Goal: Transaction & Acquisition: Purchase product/service

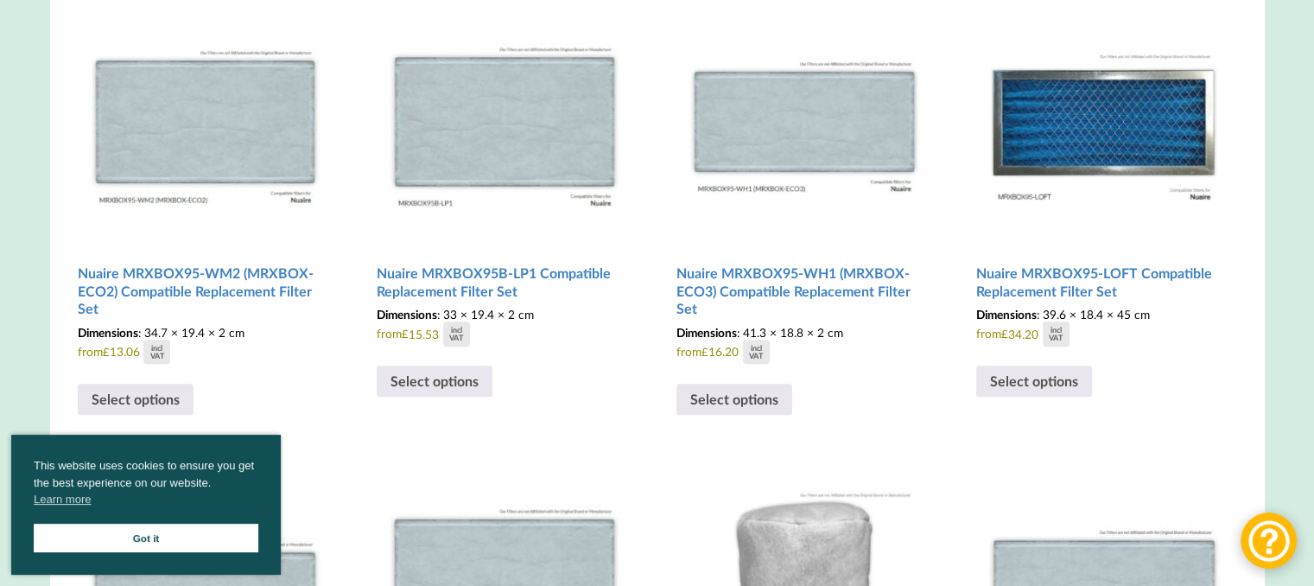
scroll to position [606, 0]
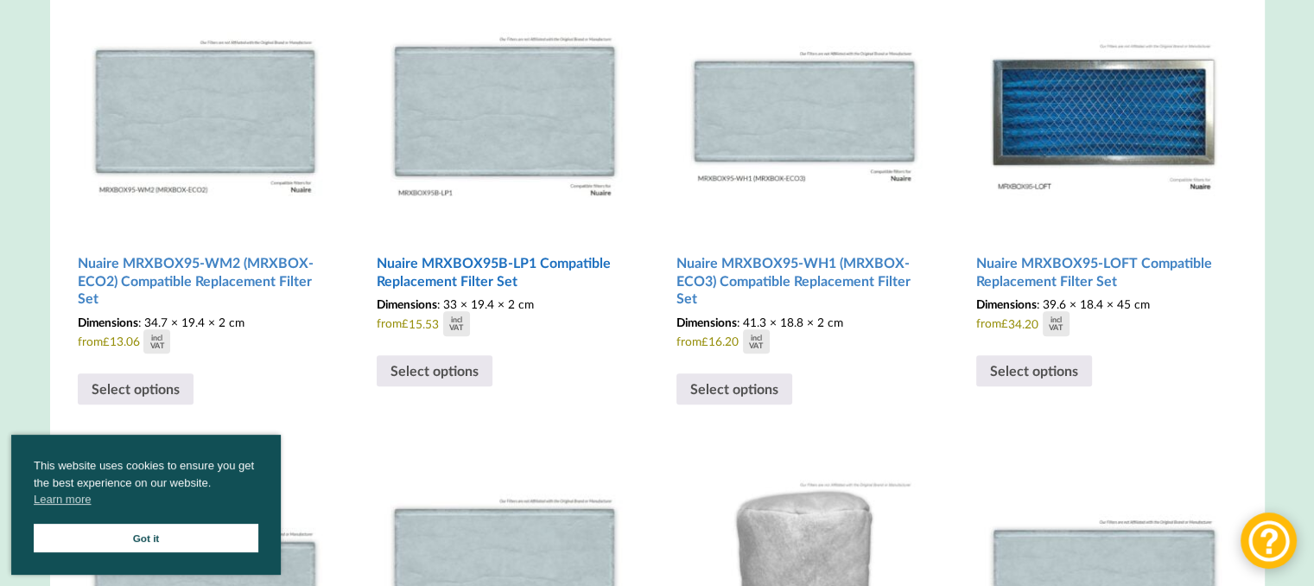
click at [492, 295] on h2 "Nuaire MRXBOX95B-LP1 Compatible Replacement Filter Set" at bounding box center [505, 271] width 256 height 49
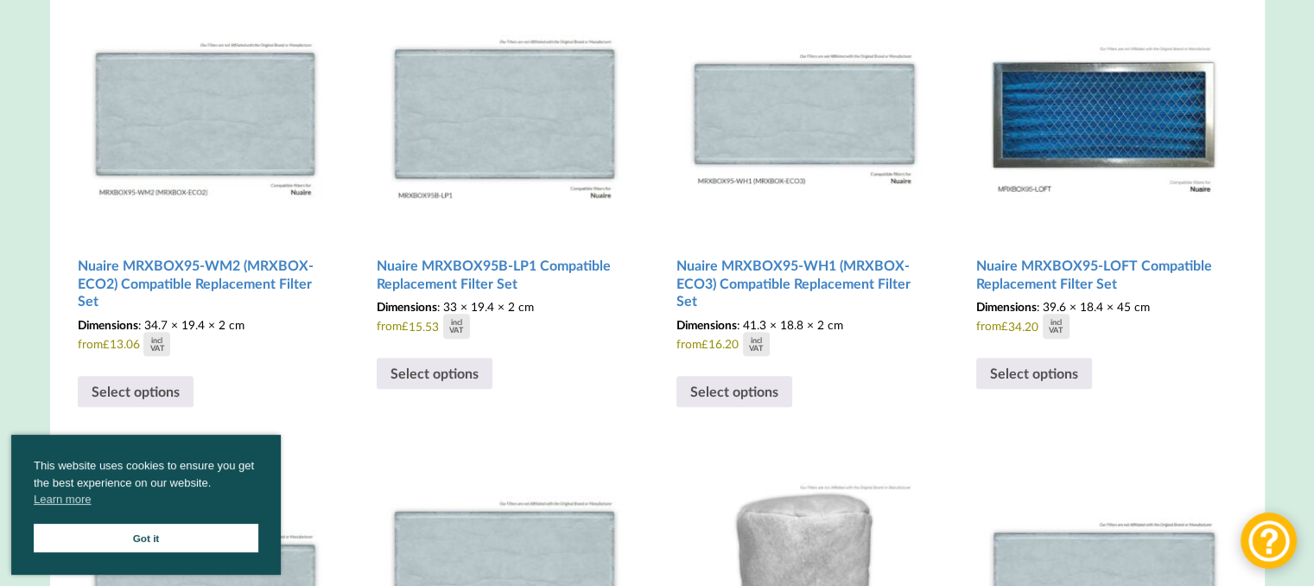
click at [205, 538] on link "Got it" at bounding box center [146, 538] width 225 height 29
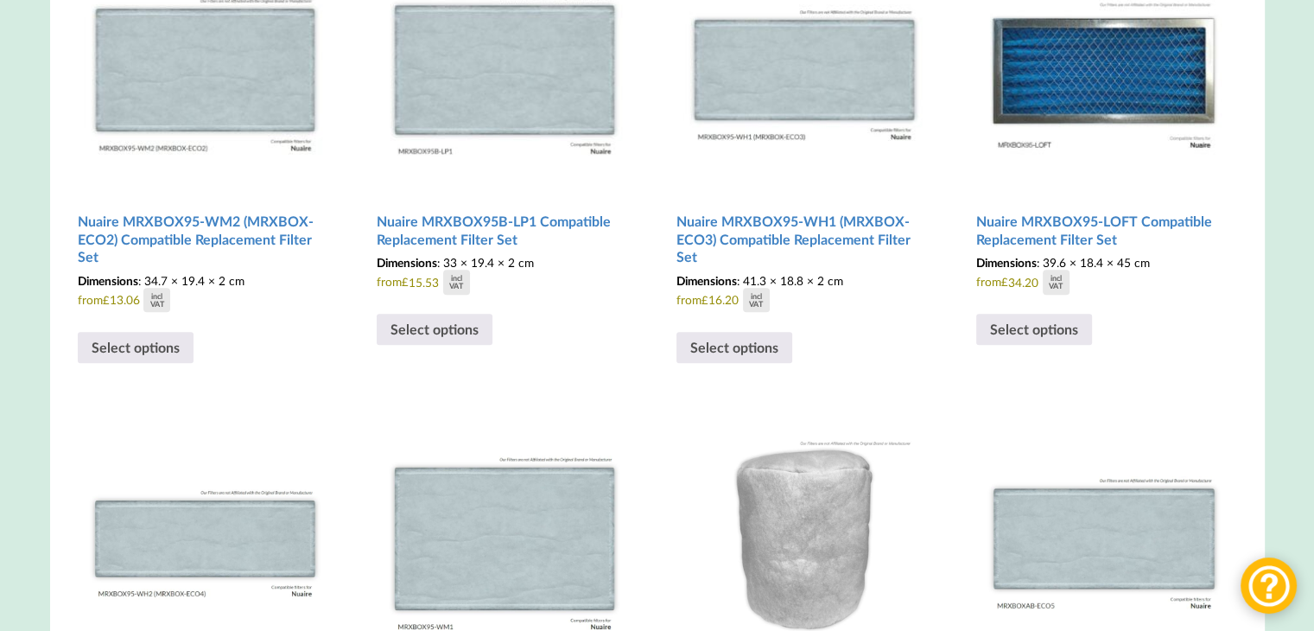
scroll to position [0, 0]
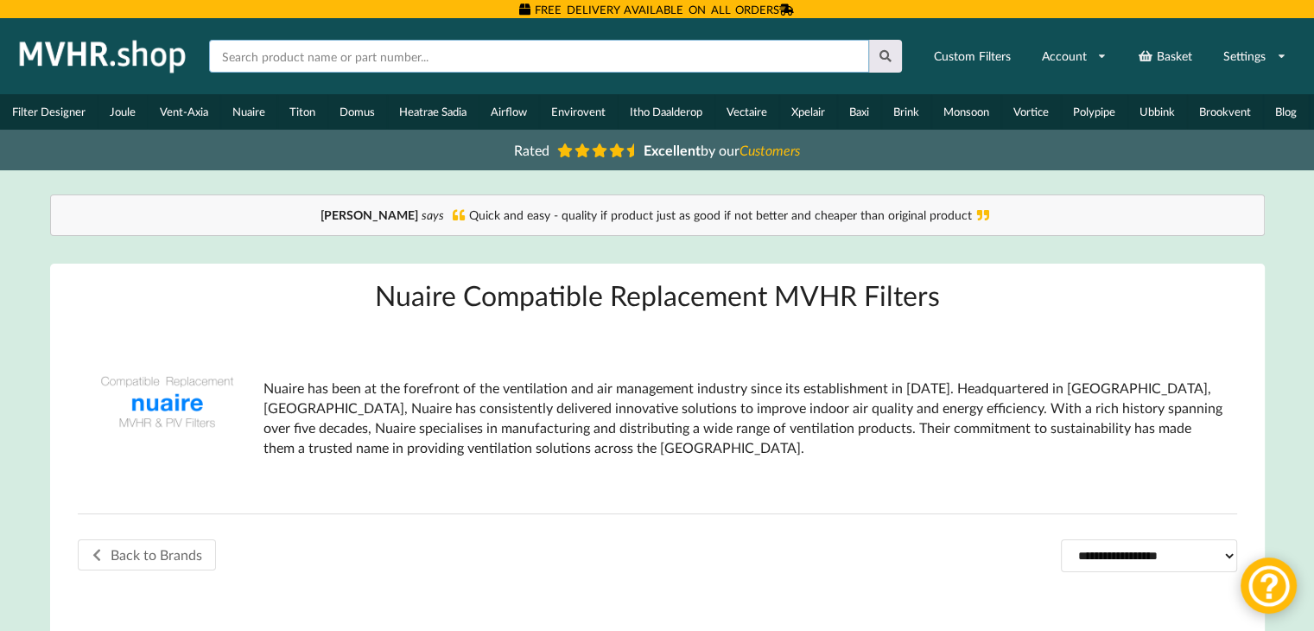
click at [495, 53] on input "text" at bounding box center [539, 56] width 660 height 33
paste input "776094"
type input "776094"
click at [889, 62] on button at bounding box center [886, 56] width 34 height 33
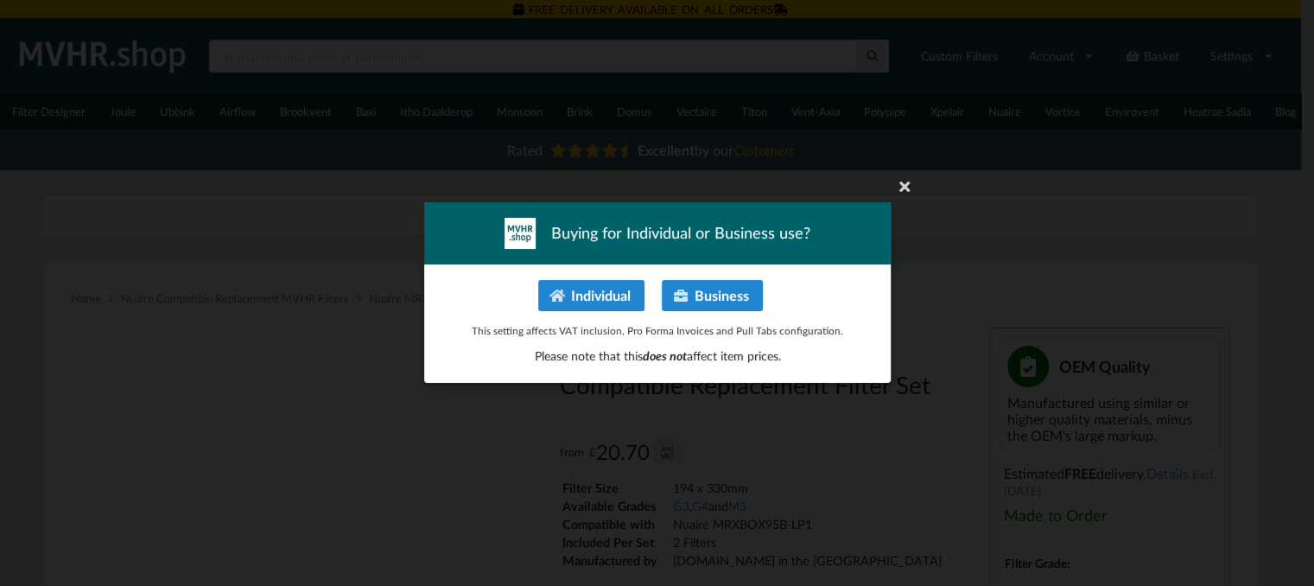
type input "**********"
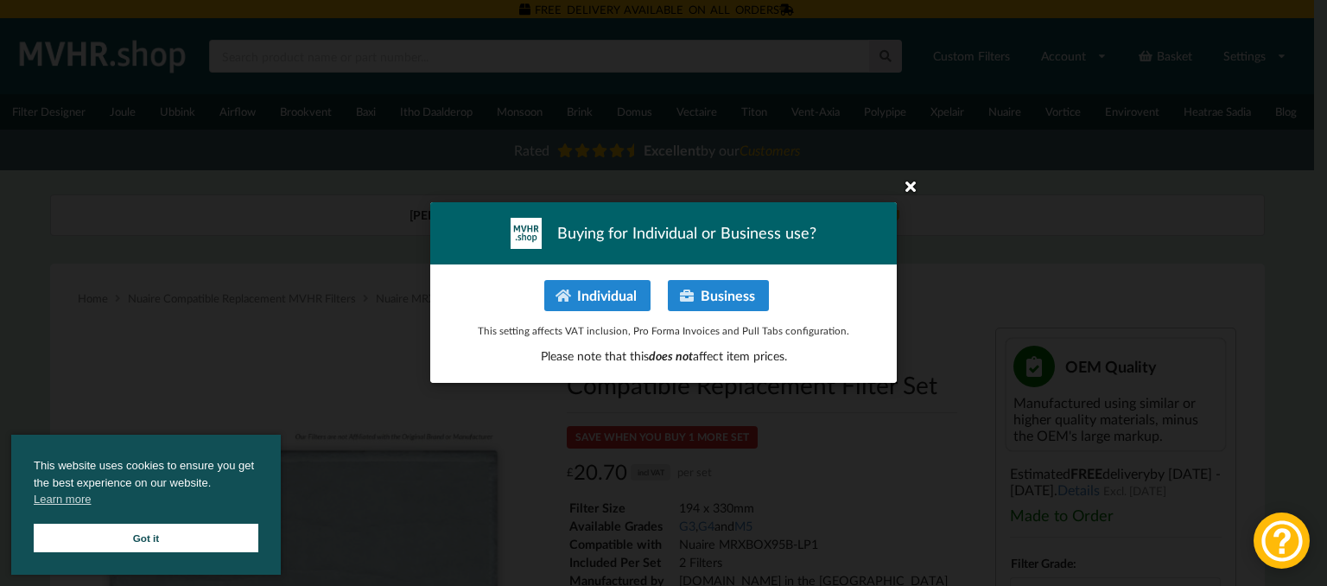
click at [908, 188] on icon at bounding box center [911, 186] width 28 height 28
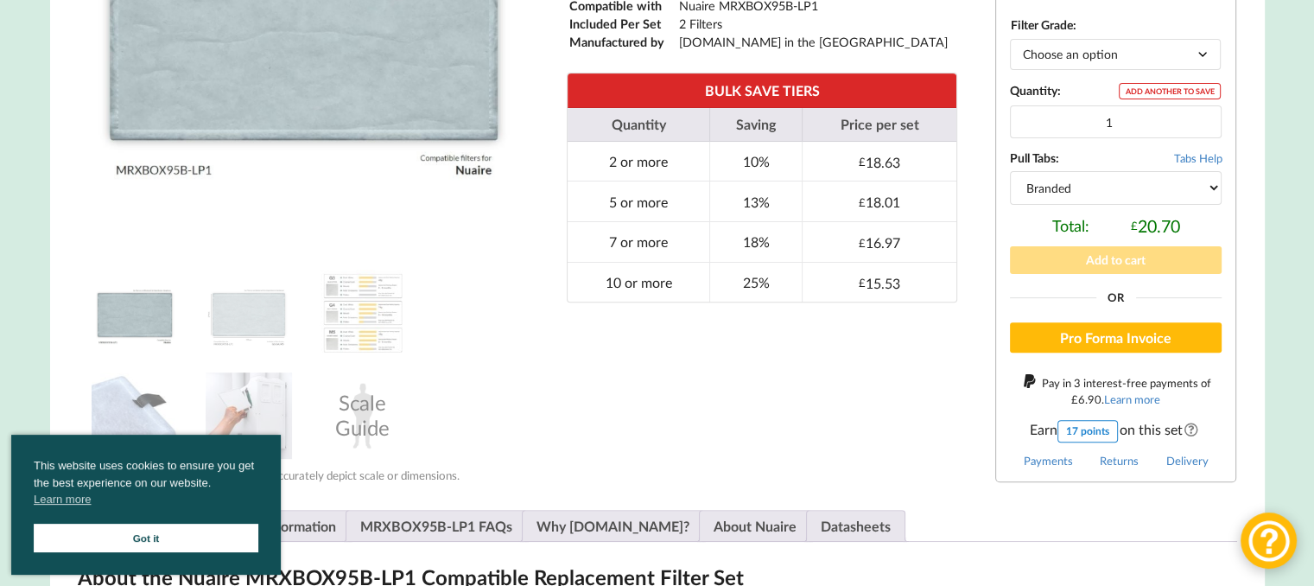
scroll to position [546, 0]
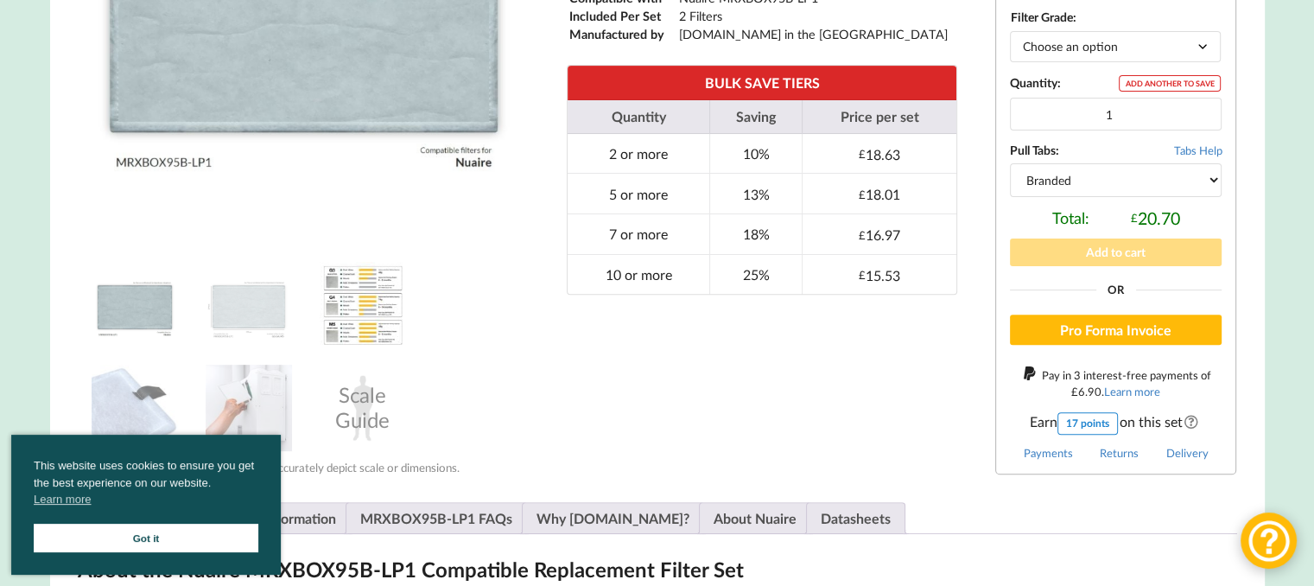
click at [374, 312] on img at bounding box center [363, 305] width 86 height 86
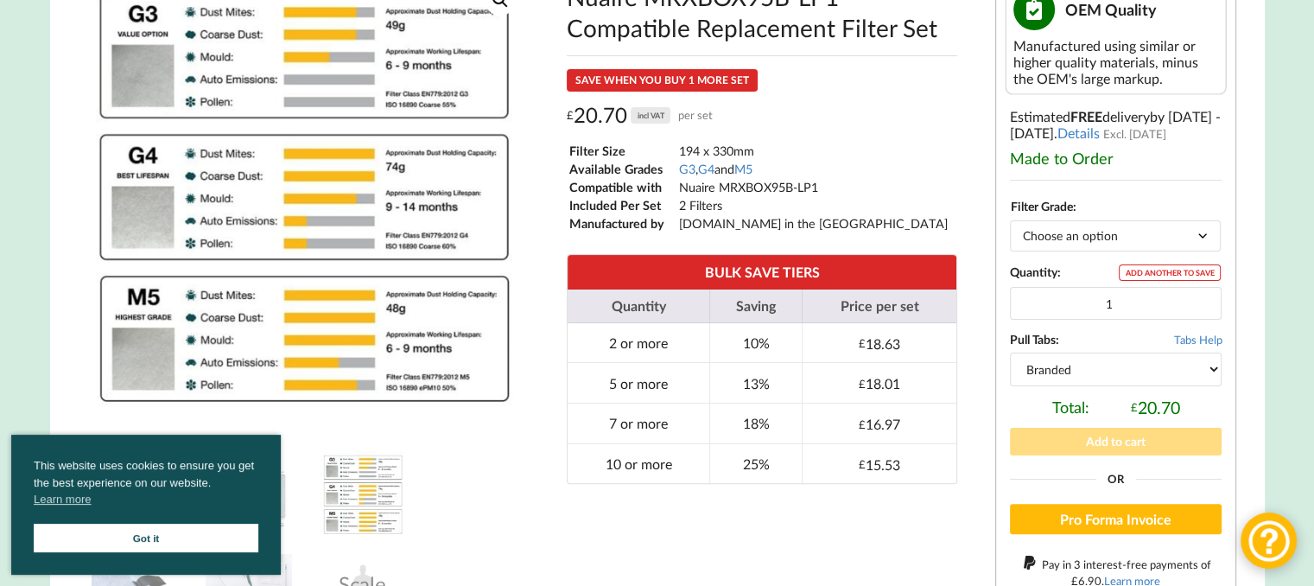
scroll to position [349, 0]
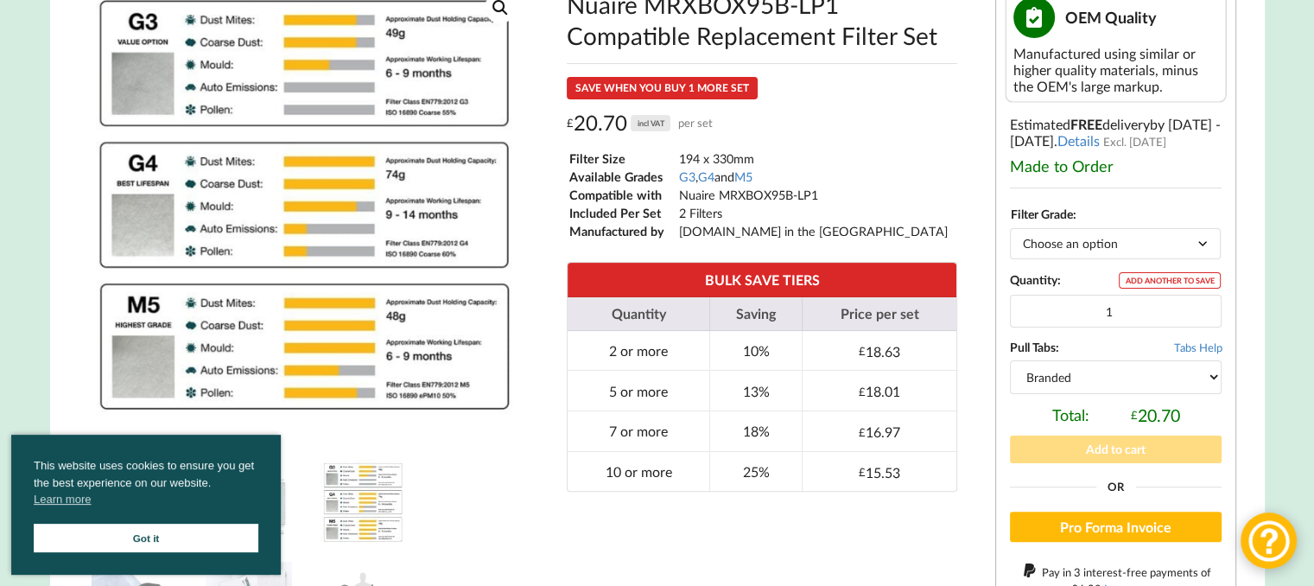
click at [1106, 247] on select "Choose an option G3 G4 M5" at bounding box center [1115, 243] width 211 height 30
click at [1010, 233] on select "Choose an option G3 G4 M5" at bounding box center [1115, 243] width 211 height 30
select select "G3"
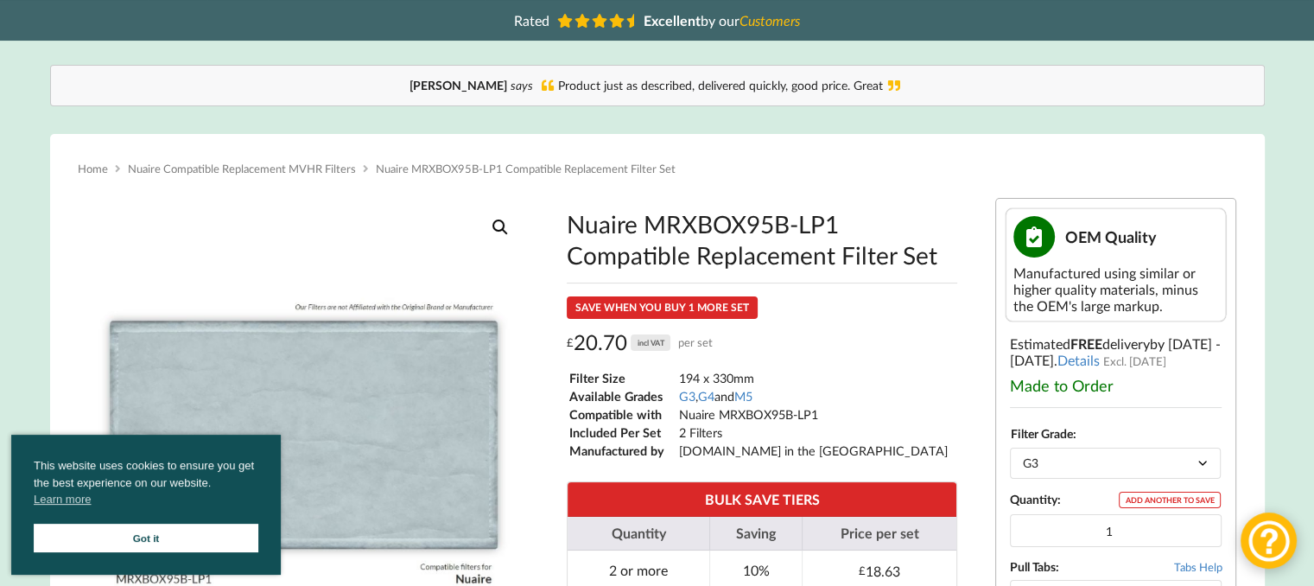
scroll to position [142, 0]
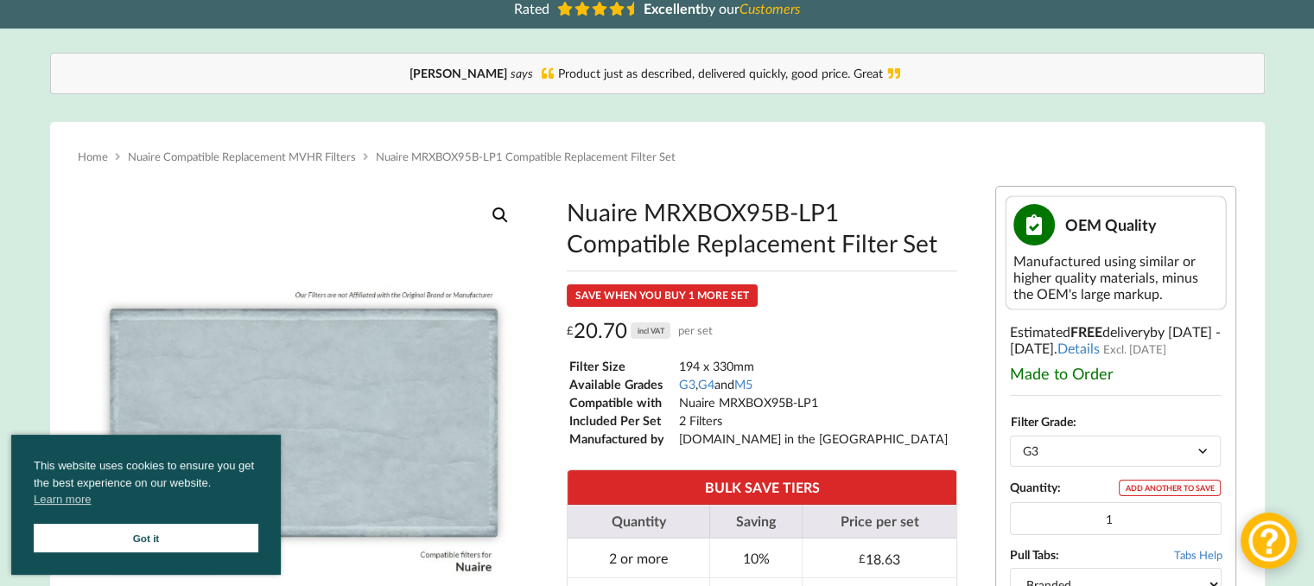
click at [173, 543] on link "Got it" at bounding box center [146, 538] width 225 height 29
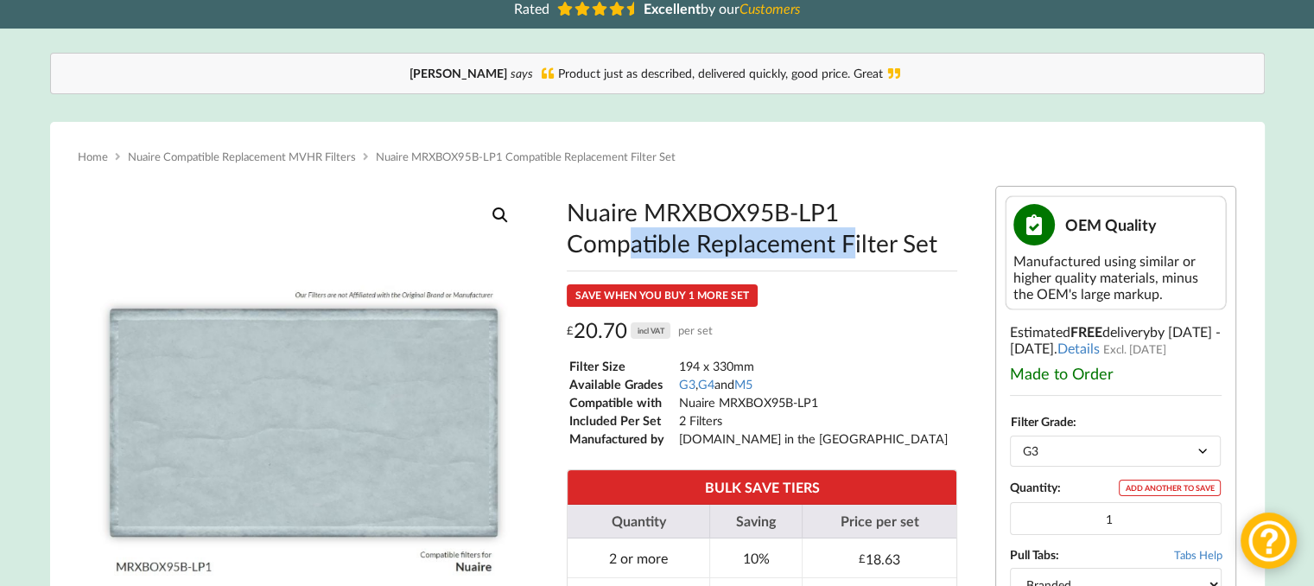
drag, startPoint x: 841, startPoint y: 212, endPoint x: 567, endPoint y: 200, distance: 275.0
click at [567, 200] on div "Nuaire MRXBOX95B-LP1 Compatible Replacement Filter Set SAVE WHEN YOU BUY 1 MORE…" at bounding box center [762, 449] width 418 height 527
copy h1 "Nuaire MRXBOX95B-LP1"
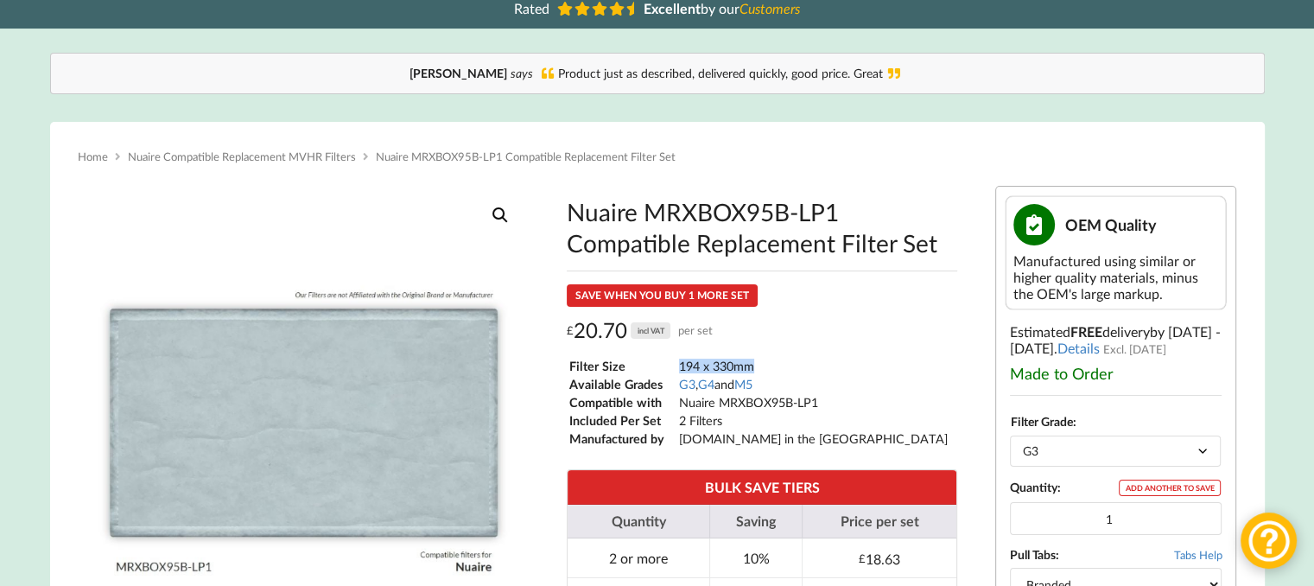
drag, startPoint x: 759, startPoint y: 375, endPoint x: 675, endPoint y: 375, distance: 83.8
click at [675, 374] on tr "Filter Size 194 x 330mm" at bounding box center [758, 366] width 380 height 16
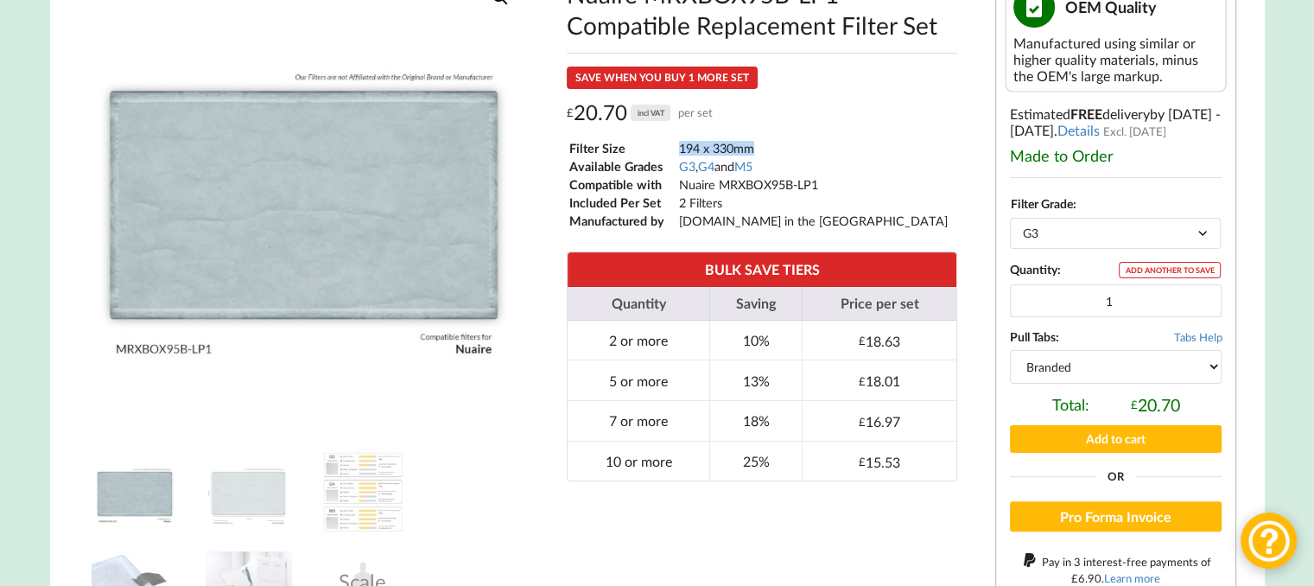
scroll to position [355, 0]
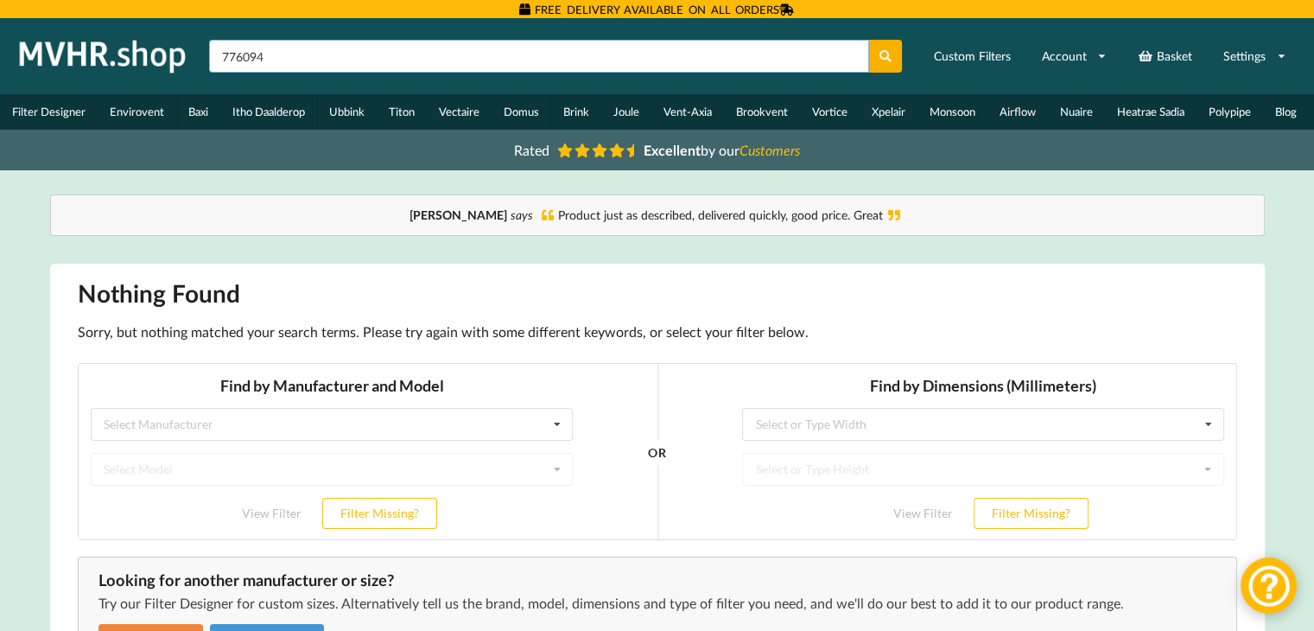
click at [380, 41] on input "776094" at bounding box center [539, 56] width 660 height 33
type input "7"
type input "SQURBO"
click at [885, 60] on icon at bounding box center [886, 56] width 15 height 12
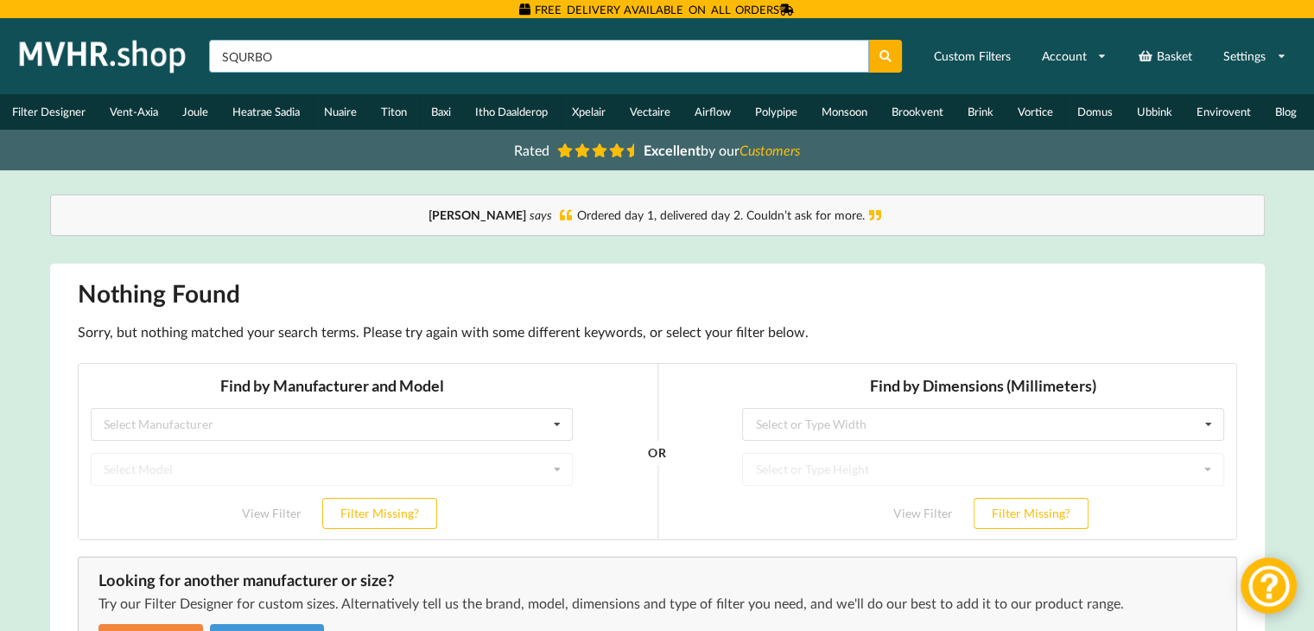
click at [391, 55] on input "SQURBO" at bounding box center [539, 56] width 660 height 33
type input "S"
type input "XBV"
click at [869, 40] on button at bounding box center [886, 56] width 34 height 33
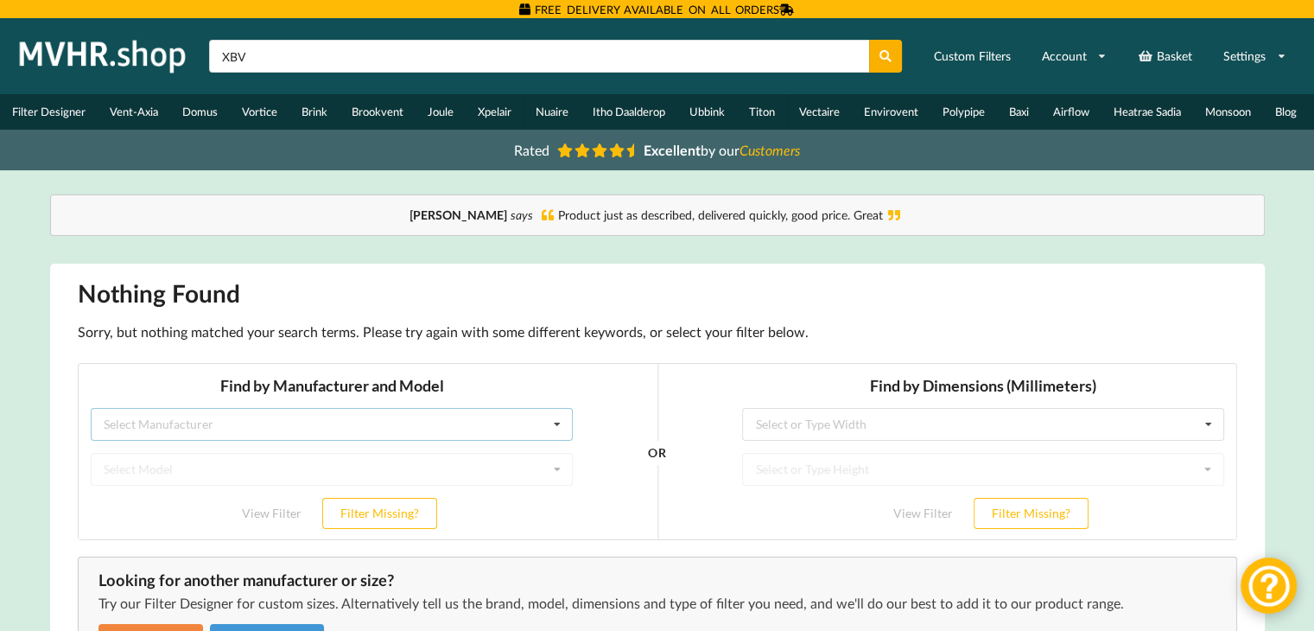
click at [555, 425] on icon at bounding box center [556, 425] width 26 height 32
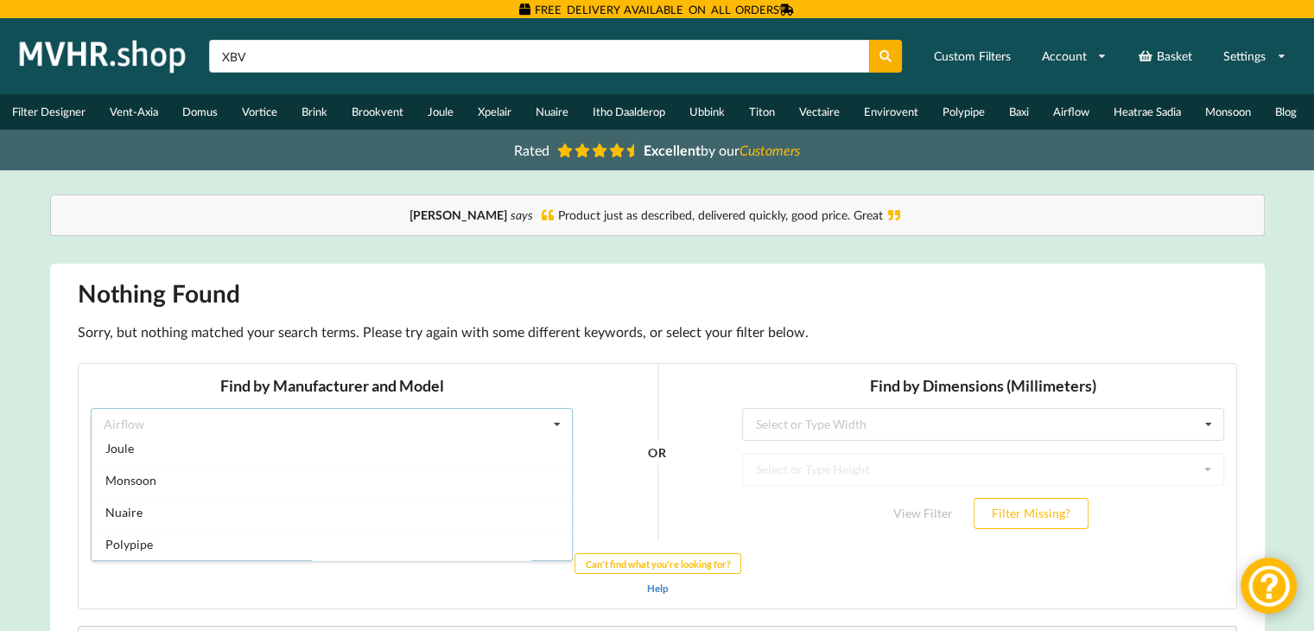
scroll to position [315, 0]
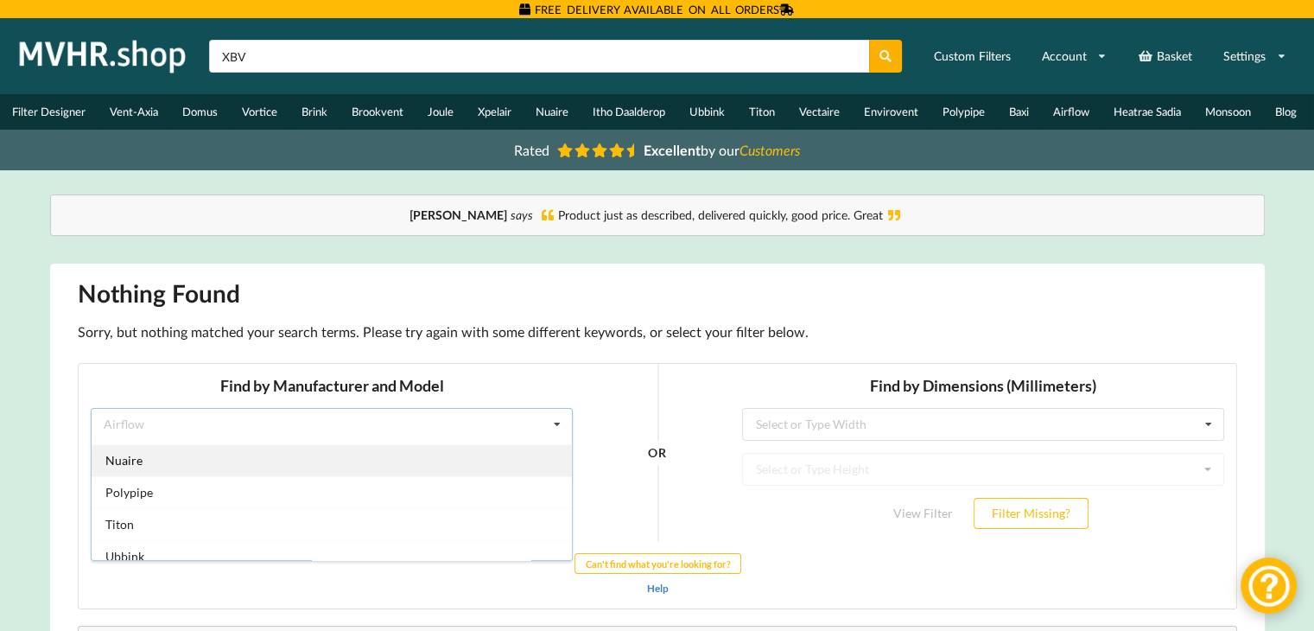
click at [234, 458] on div "Nuaire" at bounding box center [331, 460] width 480 height 32
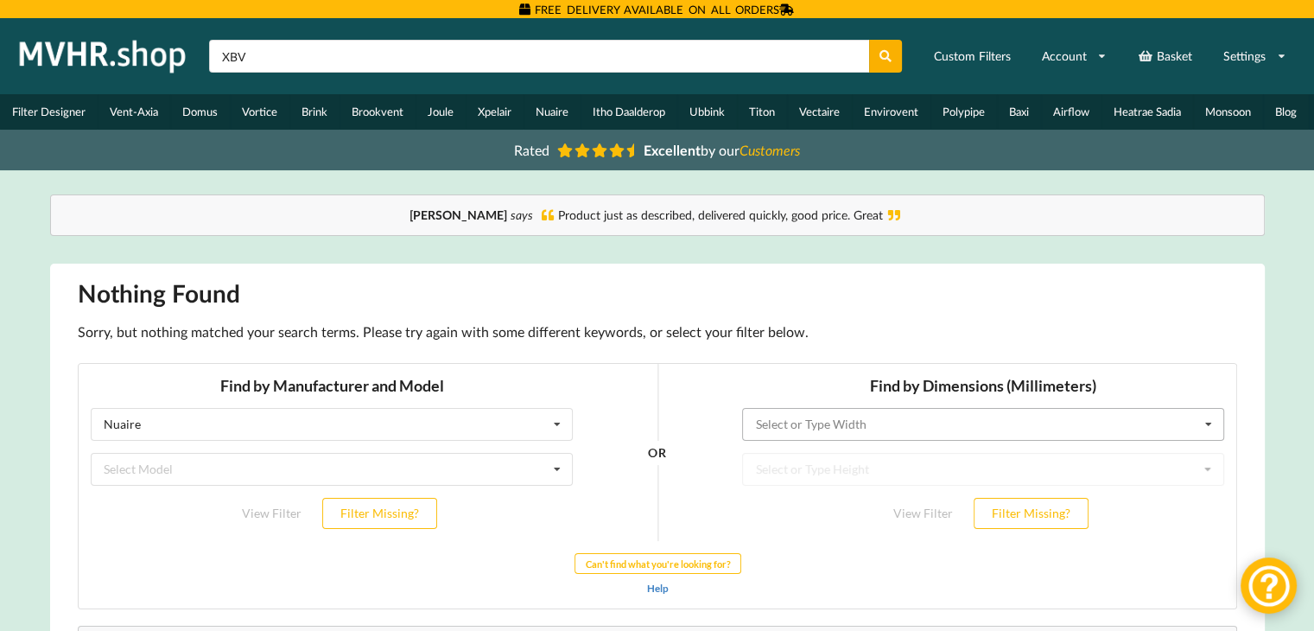
click at [992, 423] on input "text" at bounding box center [983, 424] width 480 height 31
click at [1210, 412] on icon at bounding box center [1207, 425] width 26 height 32
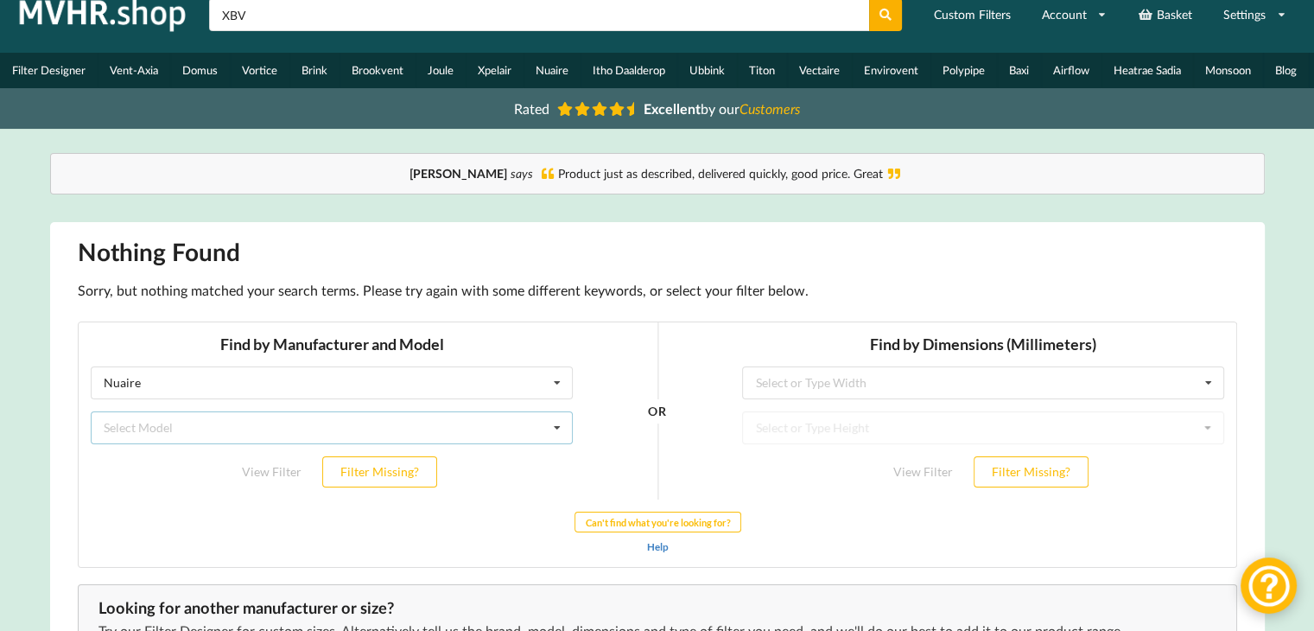
click at [507, 431] on div "Select Model Drimaster Drimaster 2000 Drimaster HC Drimaster Heat Drimaster LC …" at bounding box center [331, 427] width 482 height 33
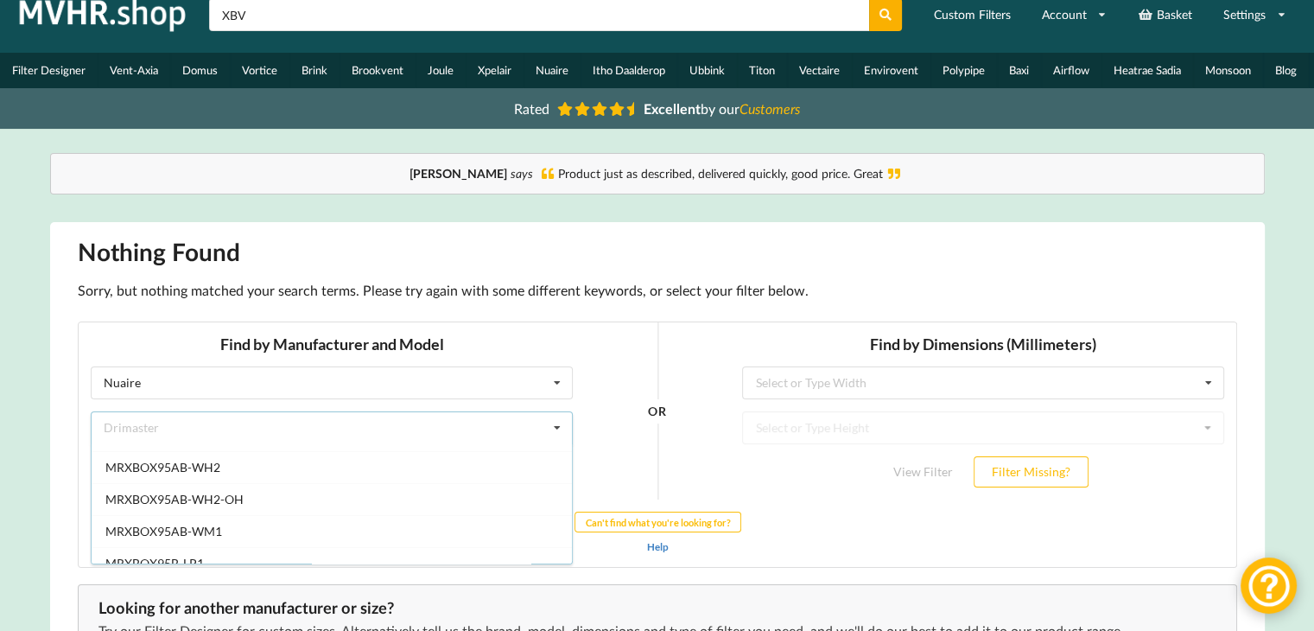
scroll to position [854, 0]
click at [295, 15] on input "XBV" at bounding box center [539, 14] width 660 height 33
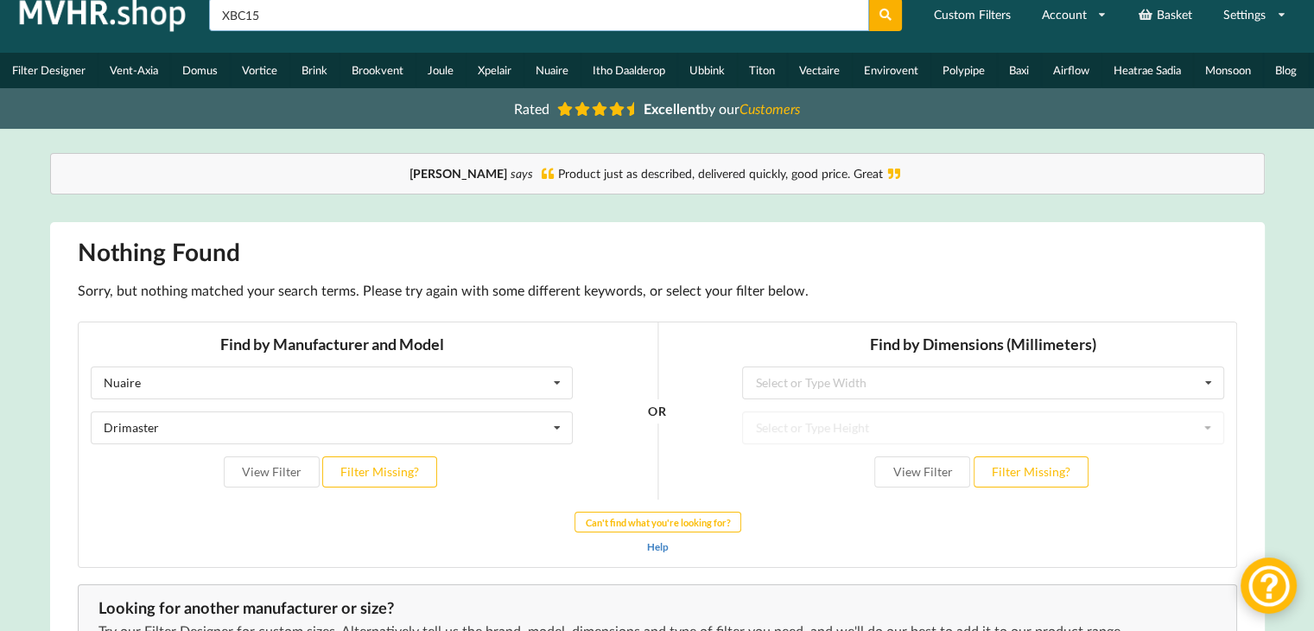
type input "XBC15"
click at [869, 0] on button at bounding box center [886, 14] width 34 height 33
